Goal: Understand process/instructions

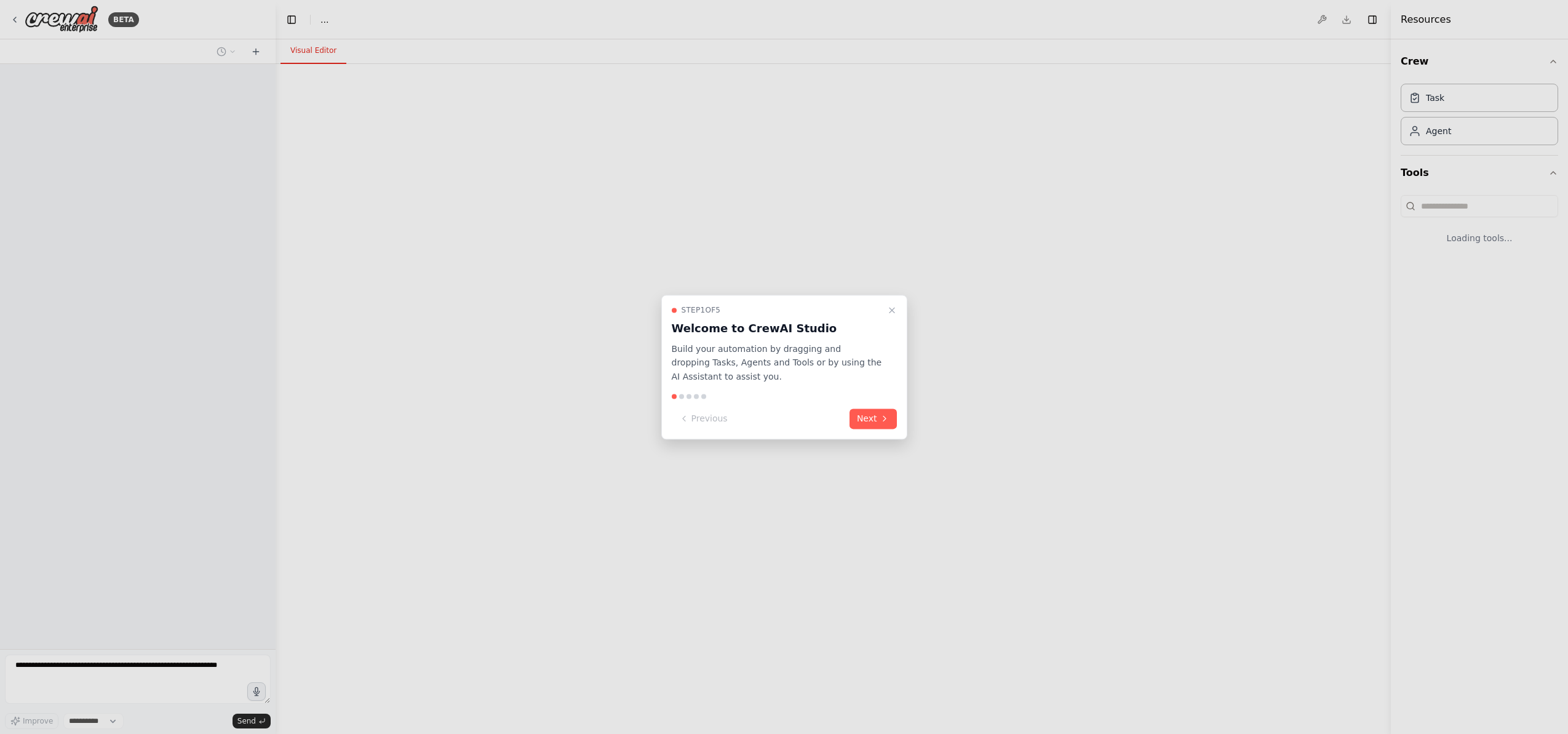
select select "****"
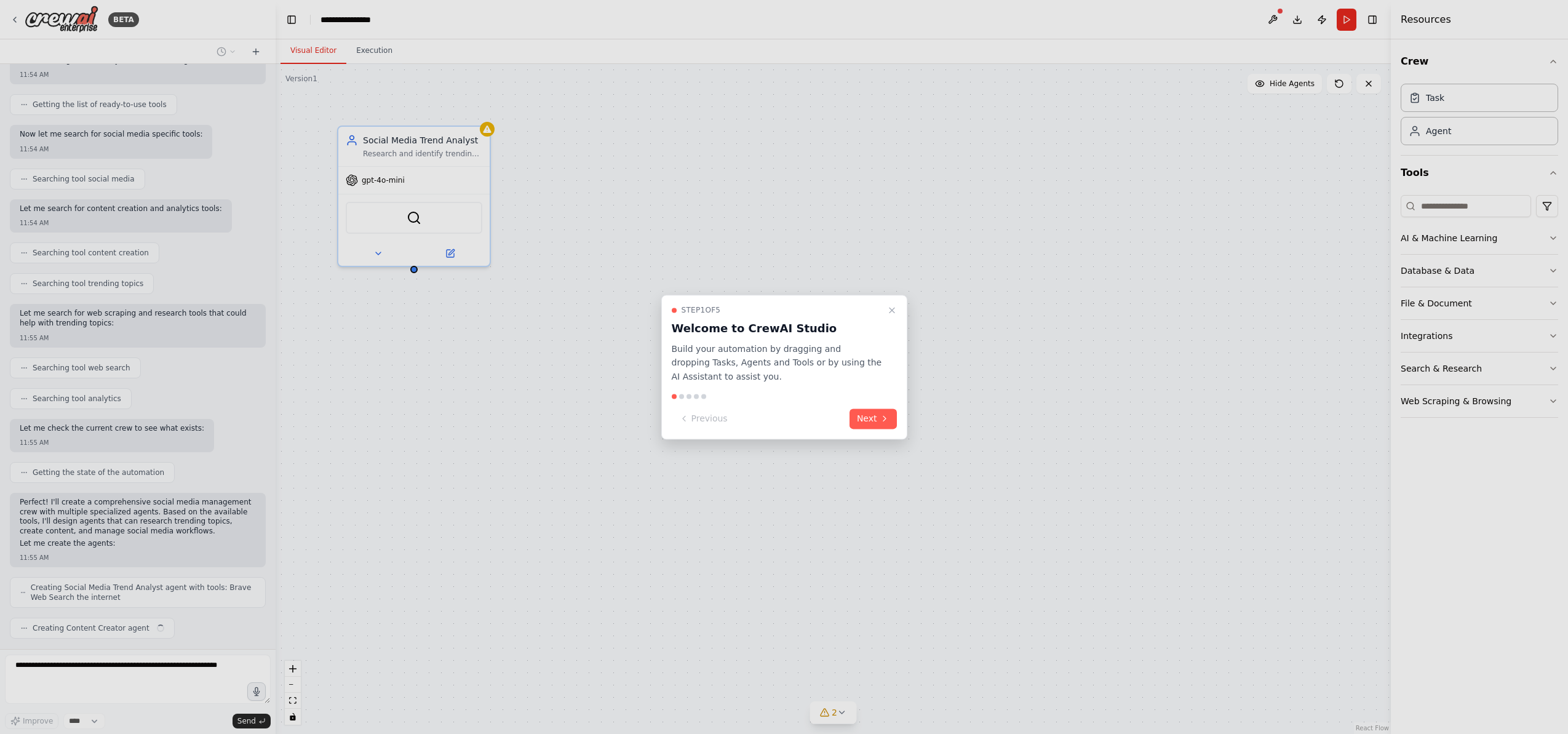
scroll to position [167, 0]
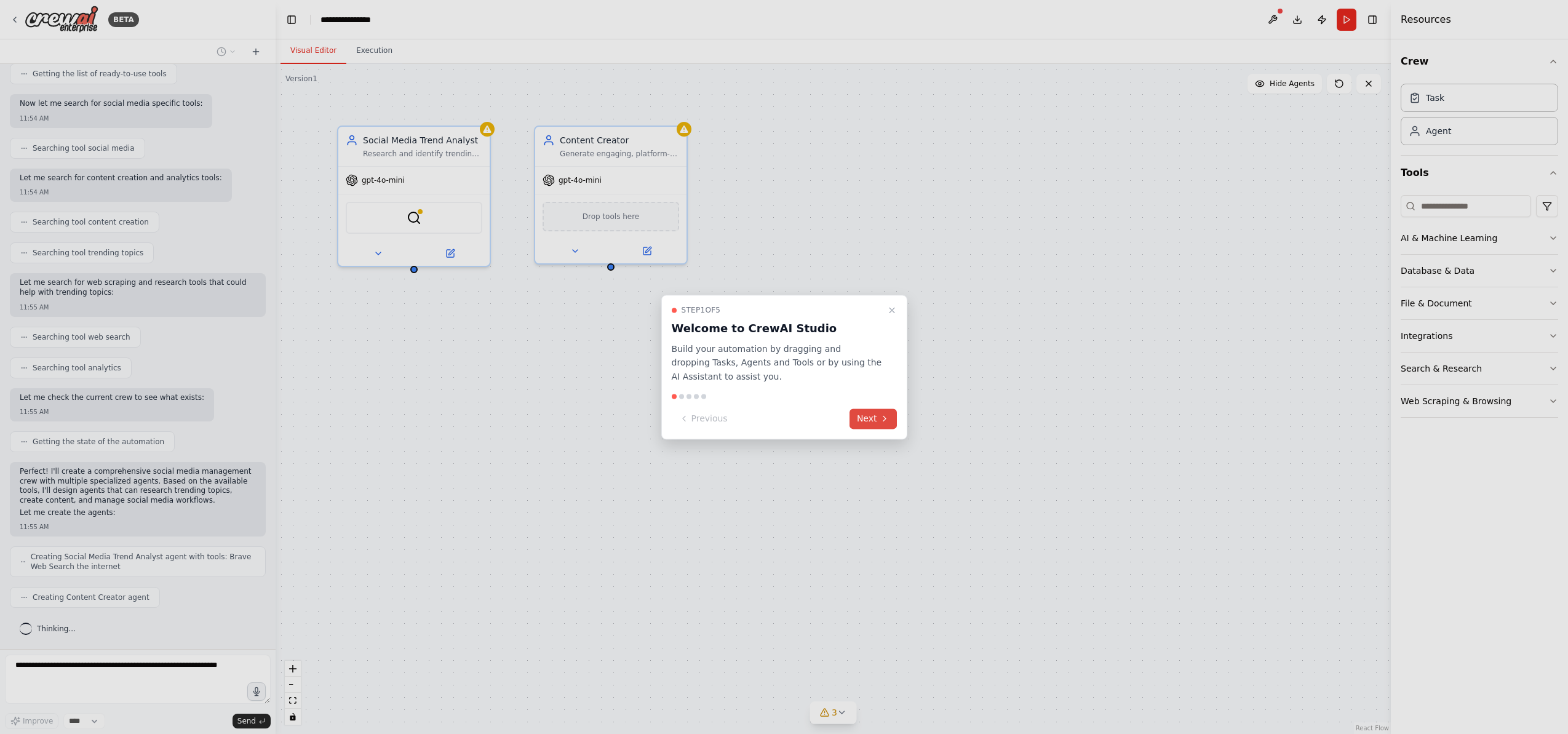
click at [887, 420] on icon at bounding box center [884, 418] width 10 height 10
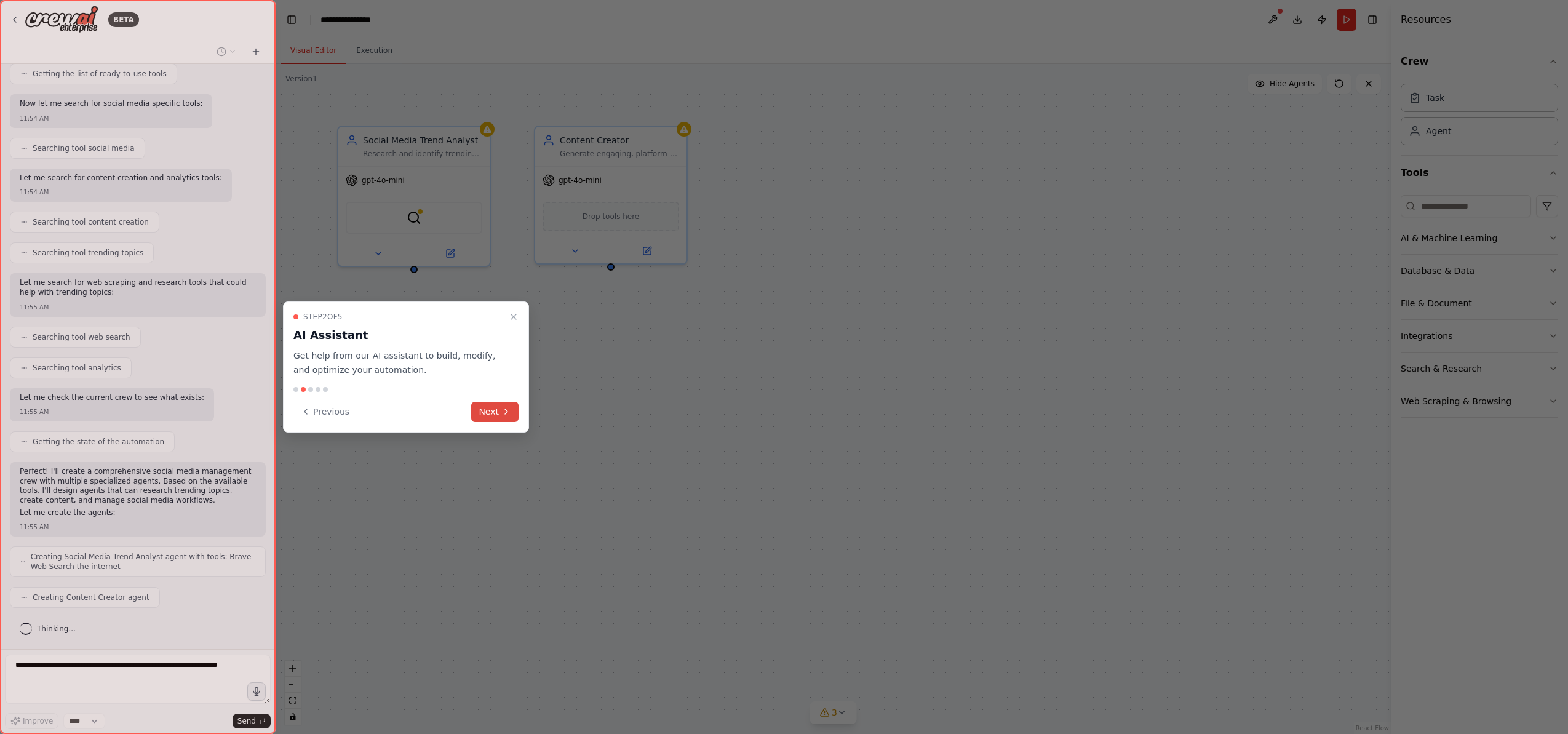
click at [499, 411] on button "Next" at bounding box center [495, 412] width 47 height 21
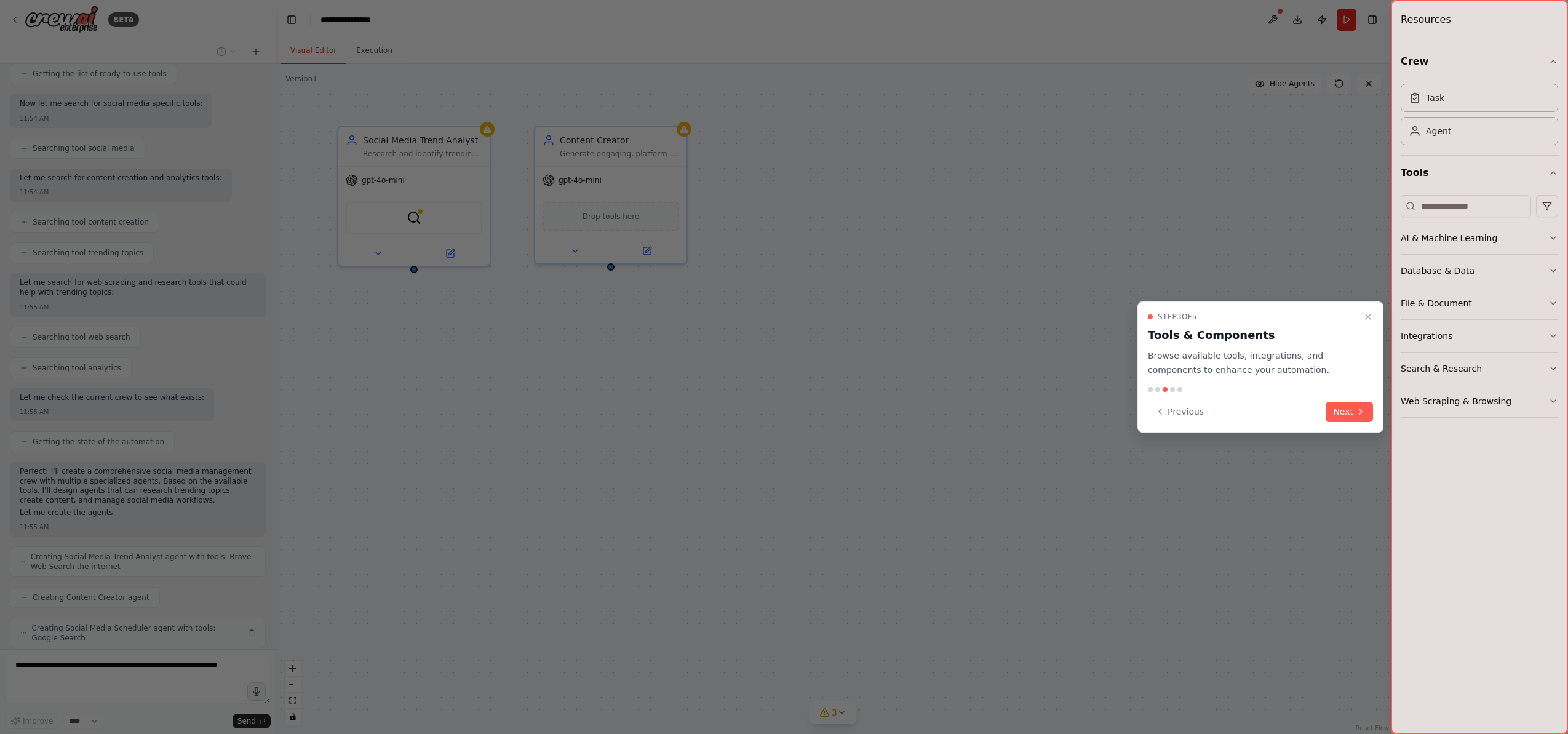
scroll to position [208, 0]
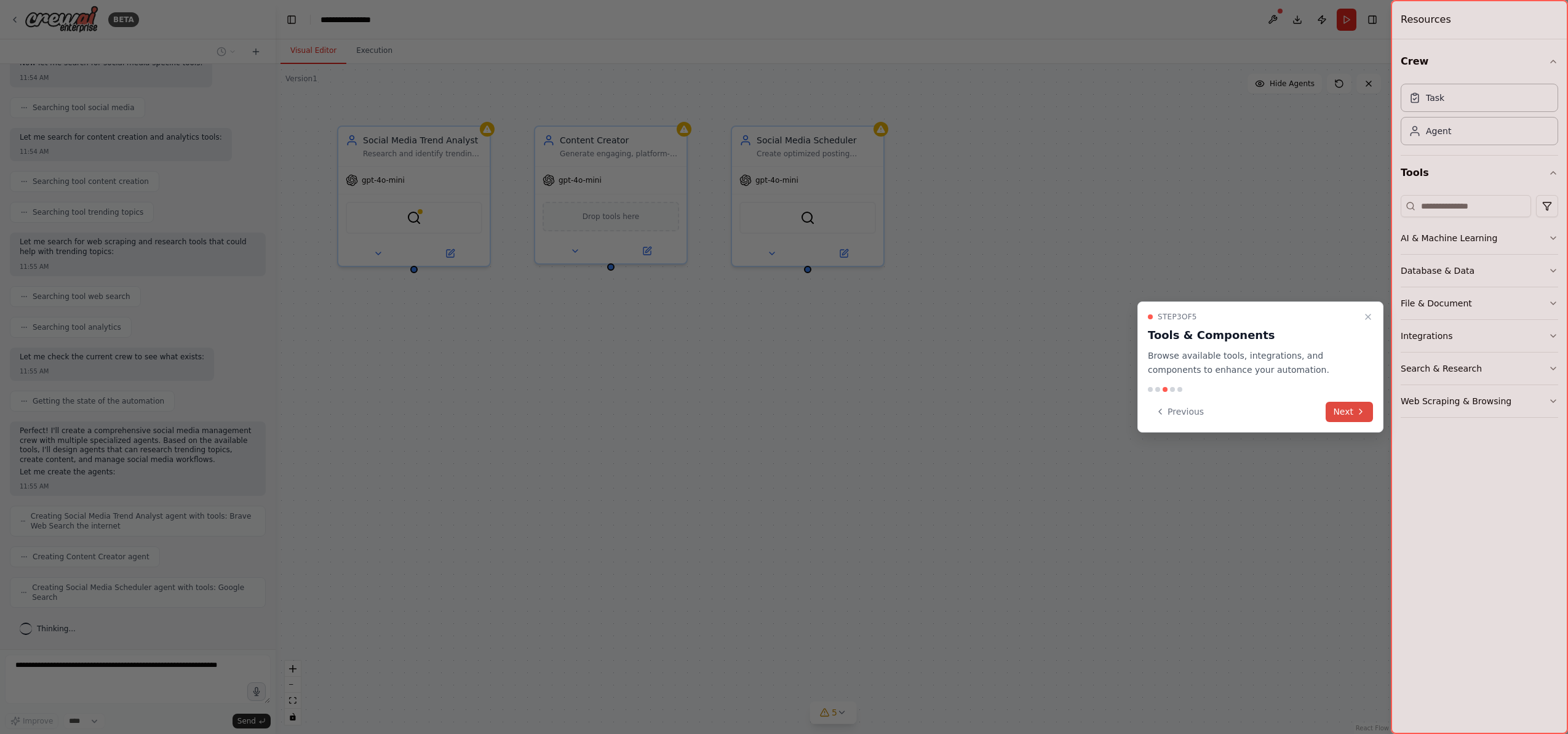
click at [1361, 414] on icon at bounding box center [1361, 411] width 10 height 10
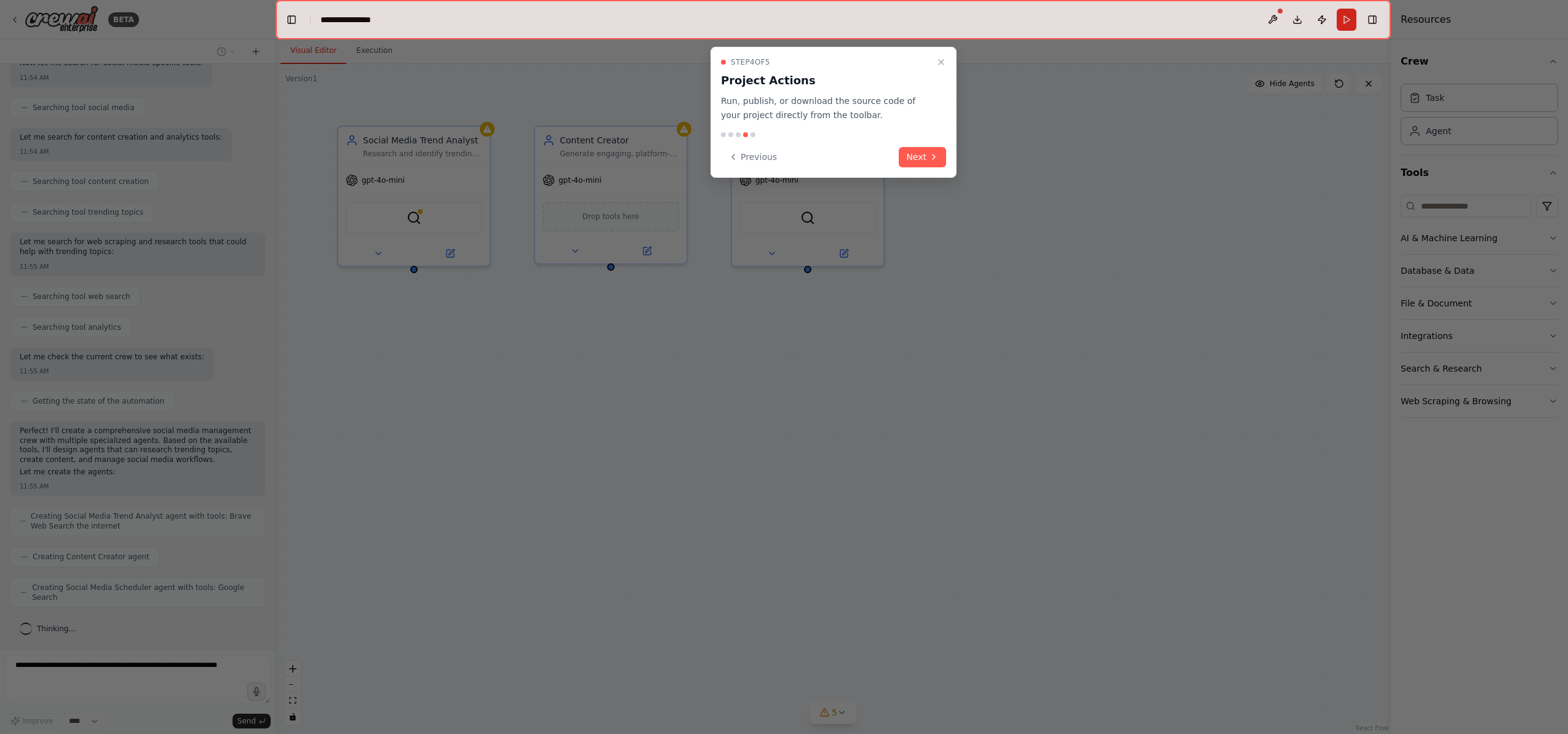
scroll to position [248, 0]
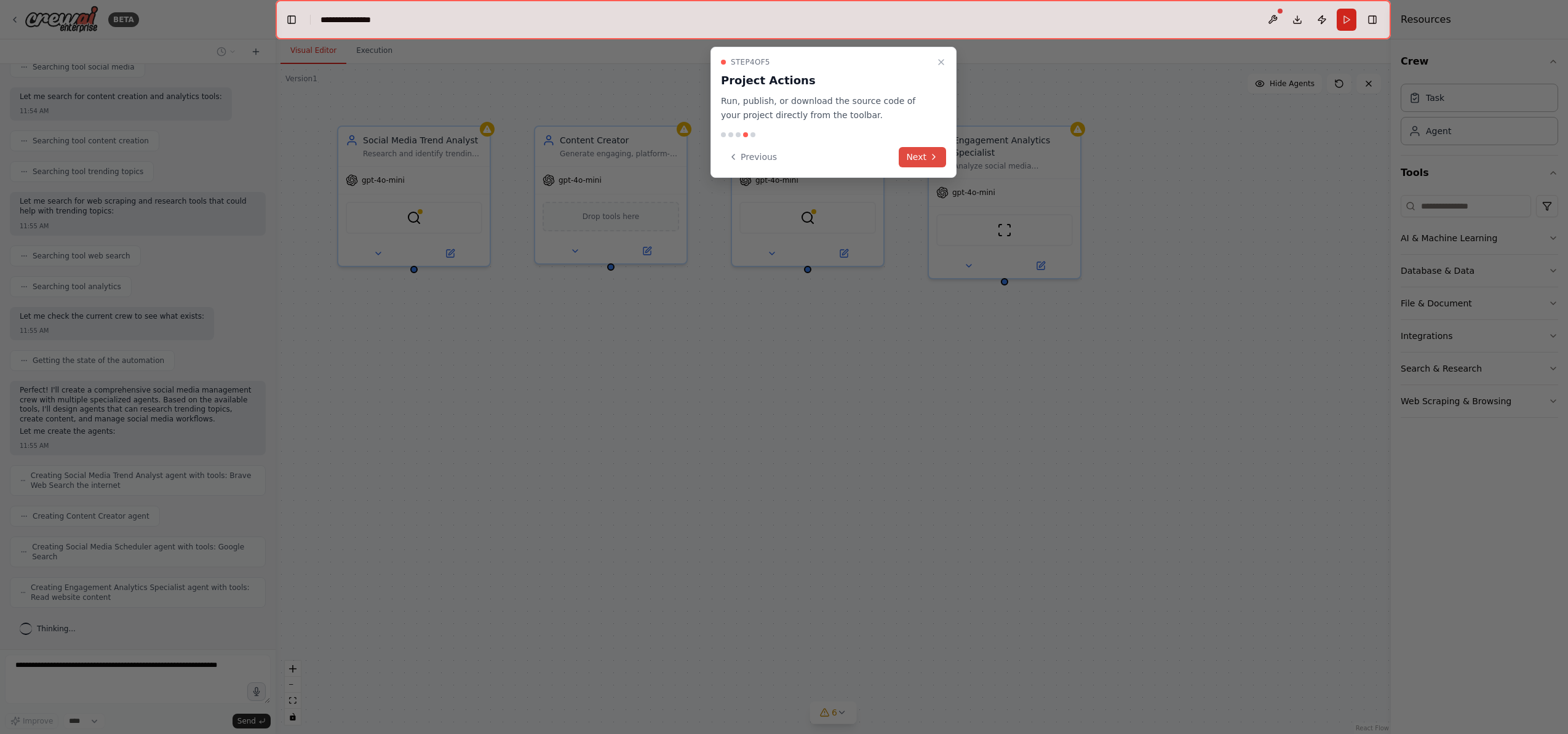
click at [920, 160] on button "Next" at bounding box center [923, 157] width 47 height 21
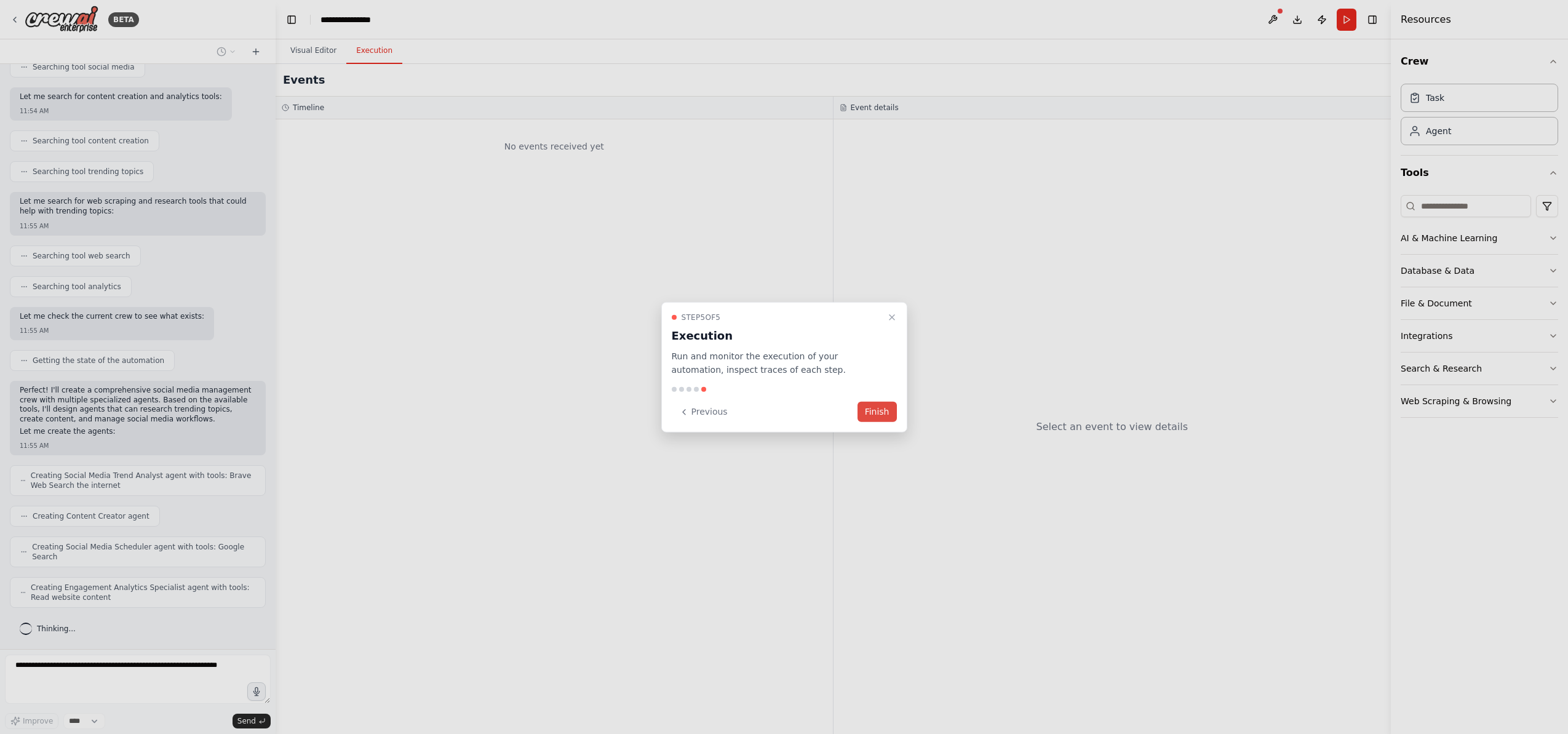
click at [872, 409] on button "Finish" at bounding box center [877, 412] width 39 height 21
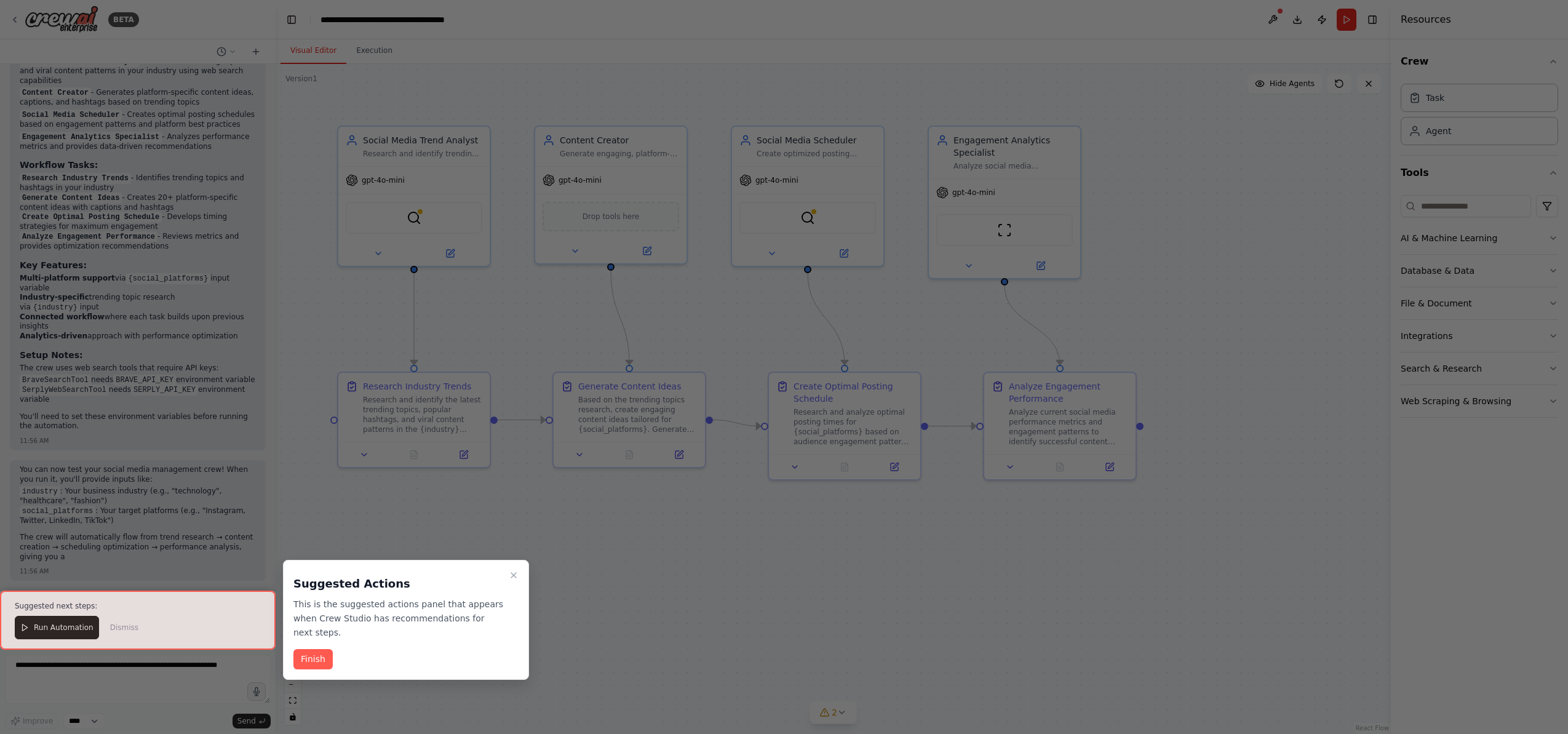
scroll to position [1178, 0]
click at [320, 662] on button "Finish" at bounding box center [312, 660] width 39 height 21
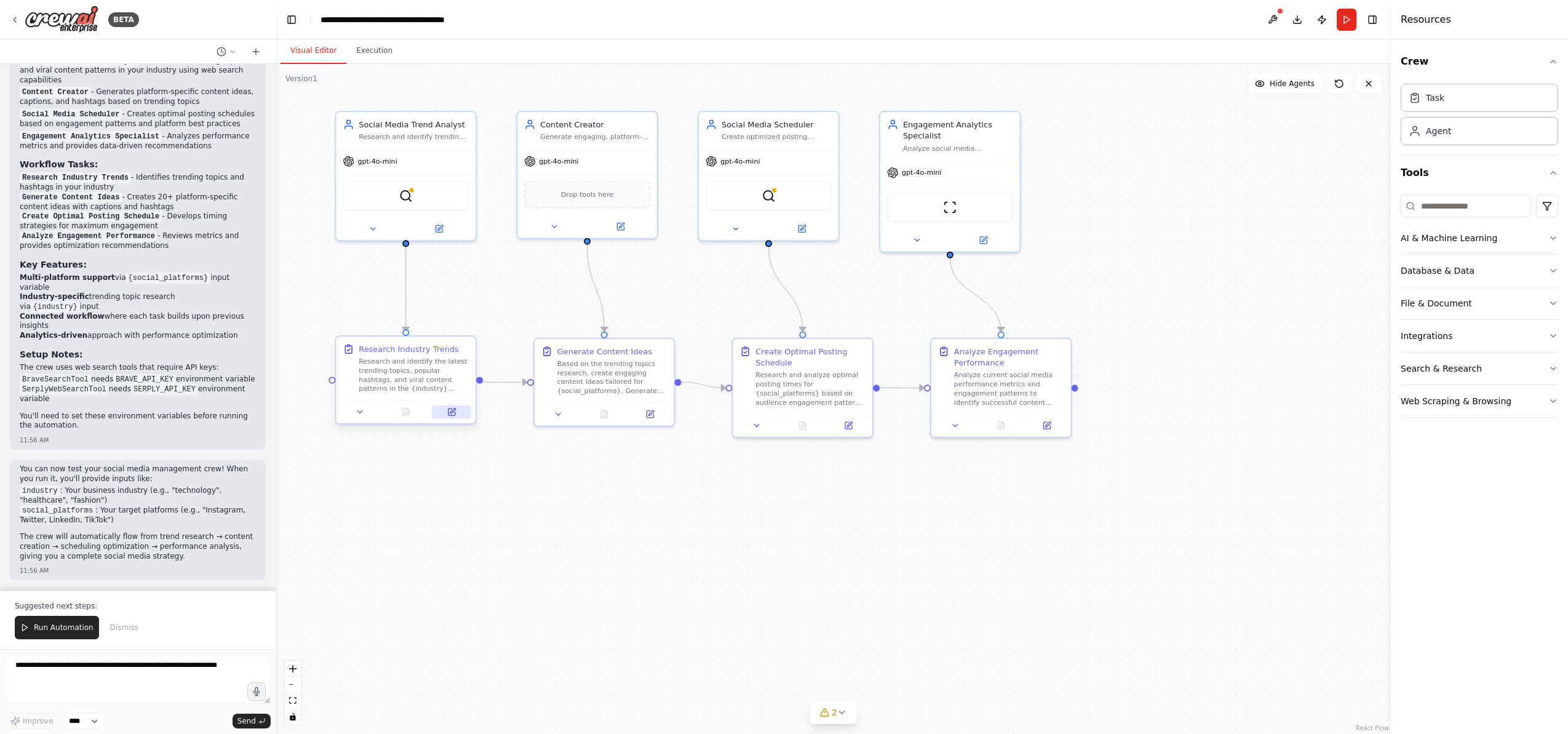
click at [452, 414] on icon at bounding box center [452, 412] width 7 height 7
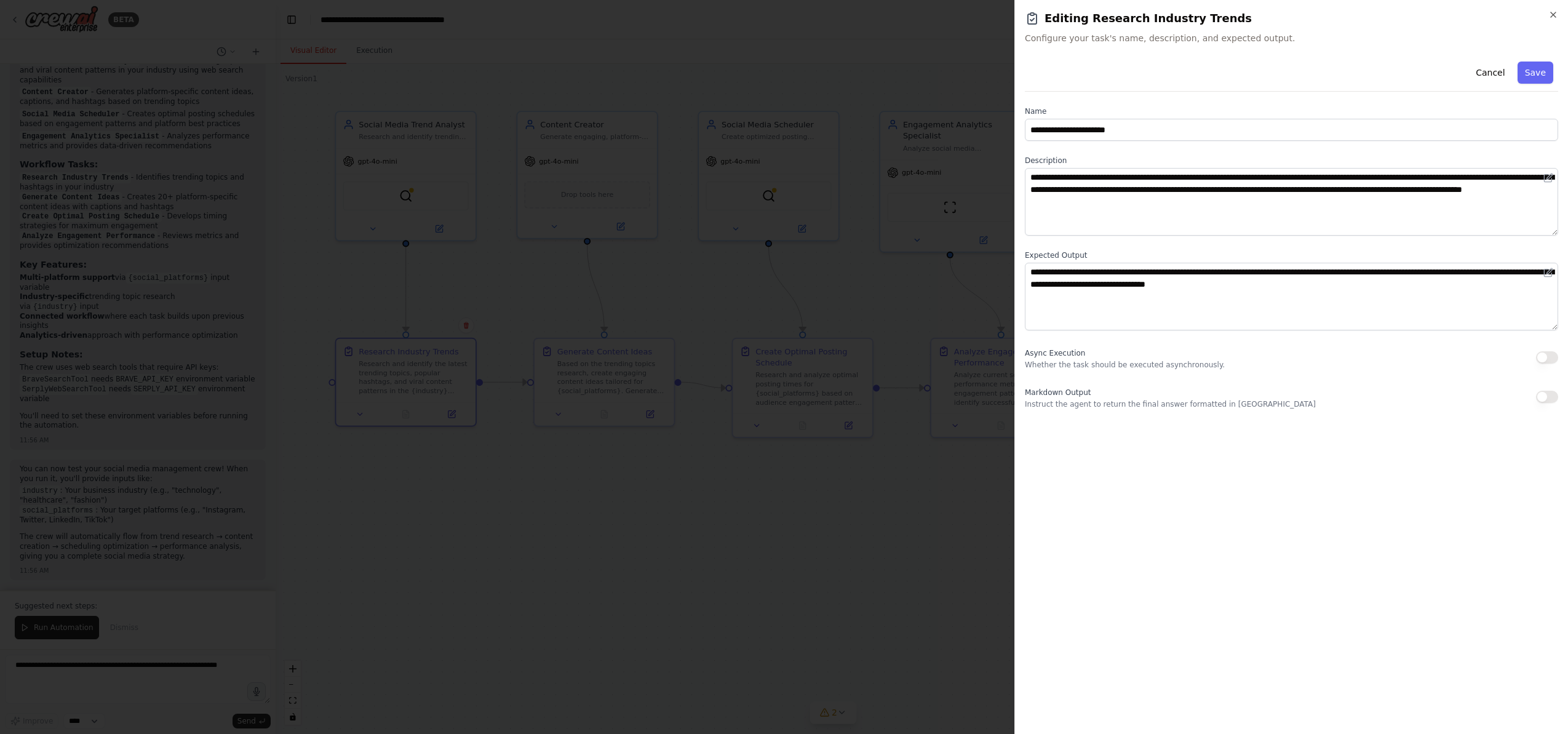
click at [1152, 459] on div "**********" at bounding box center [1291, 390] width 533 height 668
click at [881, 472] on div at bounding box center [784, 367] width 1568 height 734
